Goal: Information Seeking & Learning: Understand process/instructions

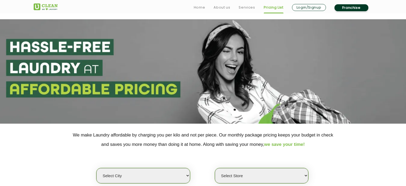
scroll to position [108, 0]
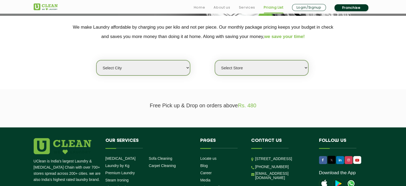
click at [158, 71] on select "Select city [GEOGRAPHIC_DATA] [GEOGRAPHIC_DATA] [GEOGRAPHIC_DATA] [GEOGRAPHIC_D…" at bounding box center [143, 67] width 94 height 15
click at [96, 60] on select "Select city [GEOGRAPHIC_DATA] [GEOGRAPHIC_DATA] [GEOGRAPHIC_DATA] [GEOGRAPHIC_D…" at bounding box center [143, 67] width 94 height 15
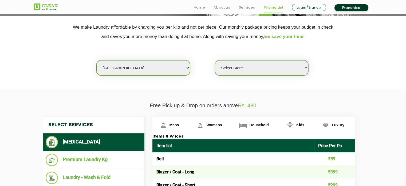
click at [281, 65] on select "Select Store [GEOGRAPHIC_DATA] [GEOGRAPHIC_DATA] [GEOGRAPHIC_DATA] [GEOGRAPHIC_…" at bounding box center [262, 67] width 94 height 15
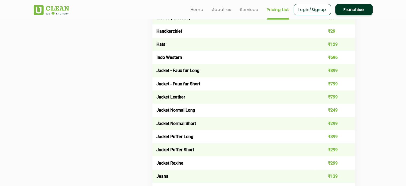
scroll to position [0, 0]
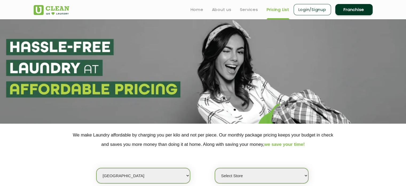
click at [169, 169] on select "Select city [GEOGRAPHIC_DATA] [GEOGRAPHIC_DATA] [GEOGRAPHIC_DATA] [GEOGRAPHIC_D…" at bounding box center [143, 175] width 94 height 15
select select "189"
click at [96, 168] on select "Select city [GEOGRAPHIC_DATA] [GEOGRAPHIC_DATA] [GEOGRAPHIC_DATA] [GEOGRAPHIC_D…" at bounding box center [143, 175] width 94 height 15
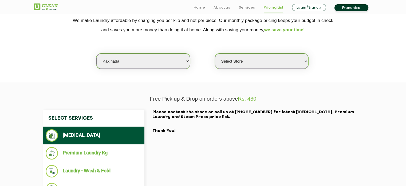
scroll to position [121, 0]
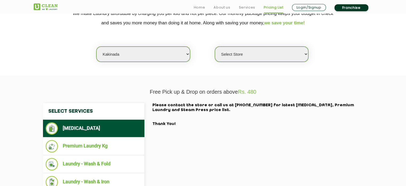
click at [278, 55] on select "Select Store [GEOGRAPHIC_DATA]" at bounding box center [262, 53] width 94 height 15
select select "561"
click at [215, 46] on select "Select Store [GEOGRAPHIC_DATA]" at bounding box center [262, 53] width 94 height 15
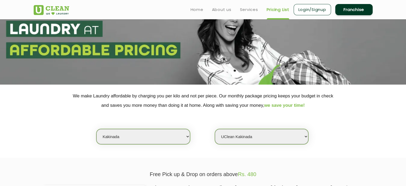
scroll to position [0, 0]
